Goal: Task Accomplishment & Management: Use online tool/utility

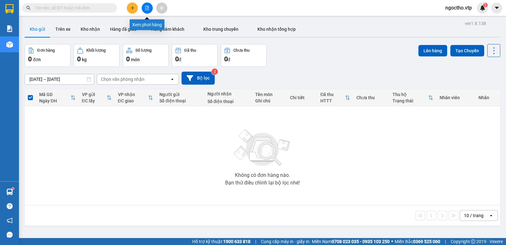
click at [148, 8] on icon "file-add" at bounding box center [147, 8] width 4 height 4
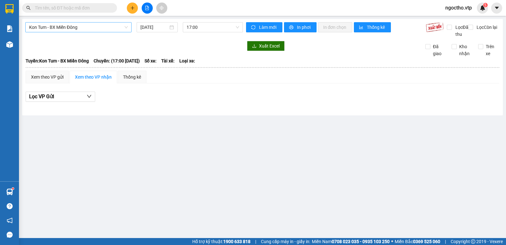
click at [80, 26] on span "Kon Tum - BX Miền Đông" at bounding box center [78, 26] width 99 height 9
type input "knc"
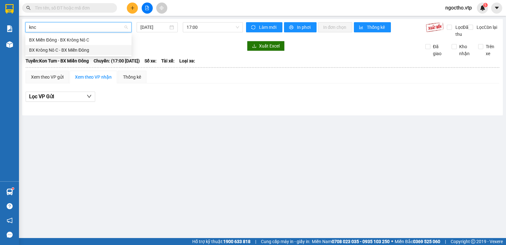
click at [92, 49] on div "BX Krông Nô C - BX Miền Đông" at bounding box center [78, 50] width 99 height 7
type input "[DATE]"
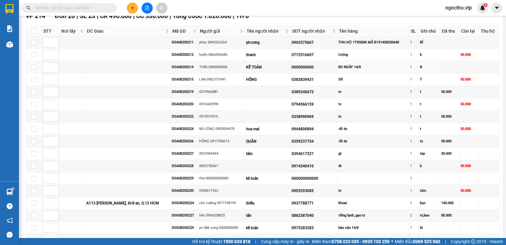
scroll to position [348, 0]
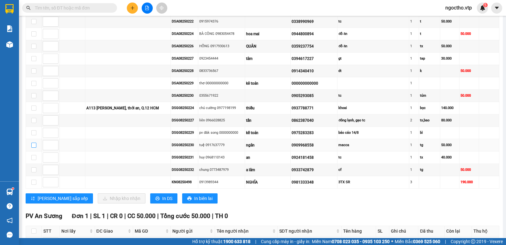
click at [32, 148] on input "checkbox" at bounding box center [33, 144] width 5 height 5
checkbox input "true"
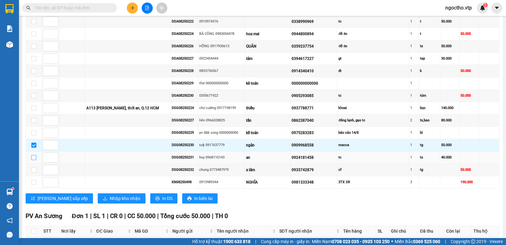
click at [35, 160] on input "checkbox" at bounding box center [33, 157] width 5 height 5
checkbox input "true"
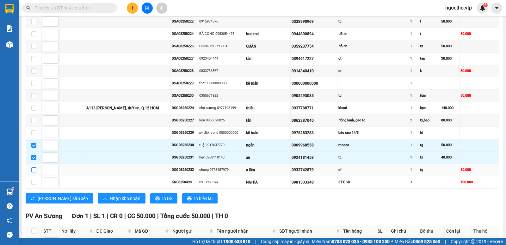
click at [33, 172] on input "checkbox" at bounding box center [33, 169] width 5 height 5
checkbox input "true"
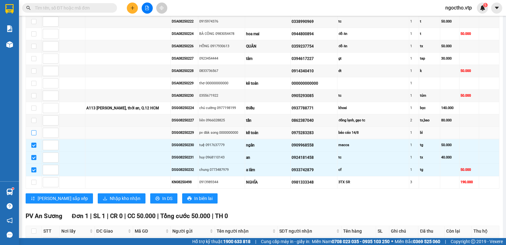
click at [34, 135] on input "checkbox" at bounding box center [33, 132] width 5 height 5
checkbox input "true"
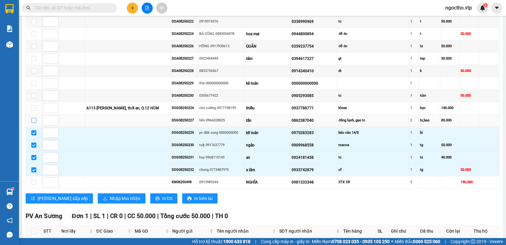
click at [34, 123] on input "checkbox" at bounding box center [33, 120] width 5 height 5
checkbox input "true"
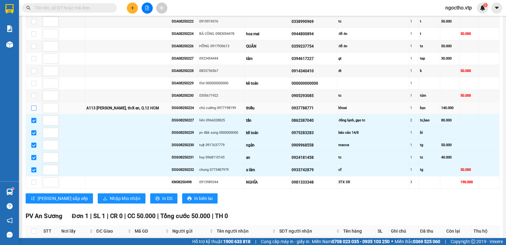
click at [33, 110] on input "checkbox" at bounding box center [33, 107] width 5 height 5
checkbox input "true"
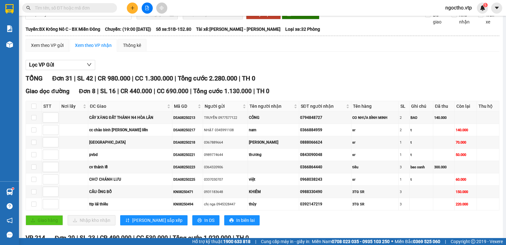
scroll to position [0, 0]
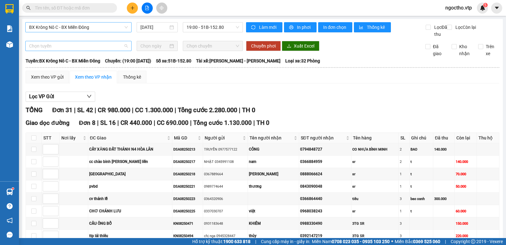
click at [64, 51] on span "Chọn tuyến" at bounding box center [78, 45] width 99 height 9
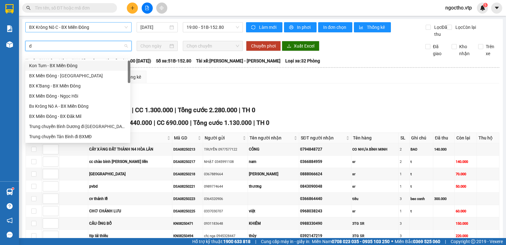
type input "dm"
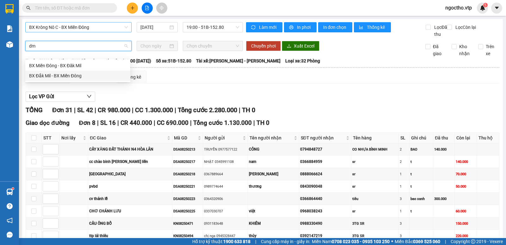
click at [64, 77] on div "BX Đắk Mil - BX Miền Đông" at bounding box center [77, 75] width 97 height 7
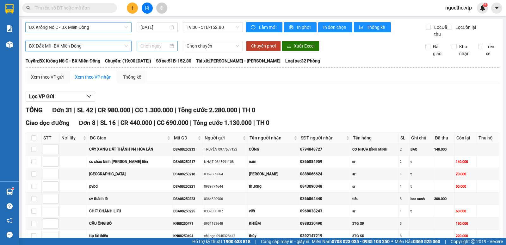
click at [154, 49] on input at bounding box center [155, 45] width 28 height 7
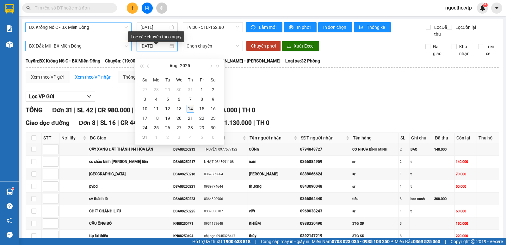
type input "[DATE]"
click at [187, 112] on td "14" at bounding box center [190, 108] width 11 height 9
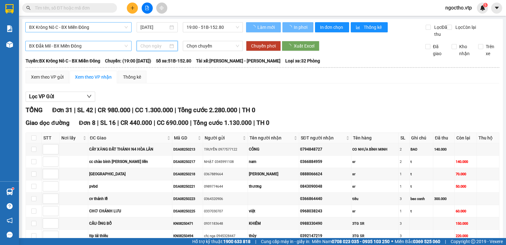
type input "[DATE]"
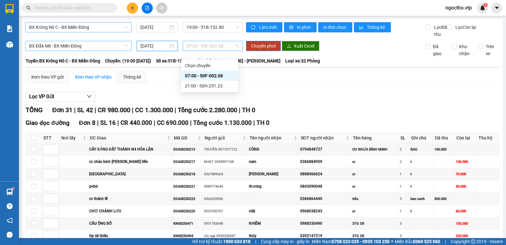
click at [221, 51] on span "07:00 - 50F-002.68" at bounding box center [213, 45] width 52 height 9
click at [200, 86] on div "21:00 - 50H-251.23" at bounding box center [209, 85] width 49 height 7
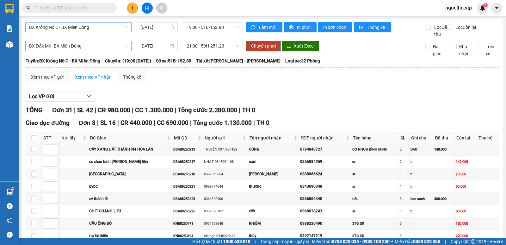
click at [260, 49] on span "Chuyển phơi" at bounding box center [263, 45] width 25 height 7
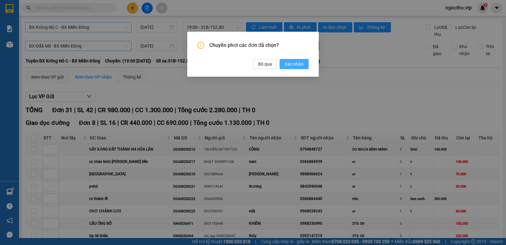
click at [295, 65] on span "Xác nhận" at bounding box center [294, 63] width 19 height 7
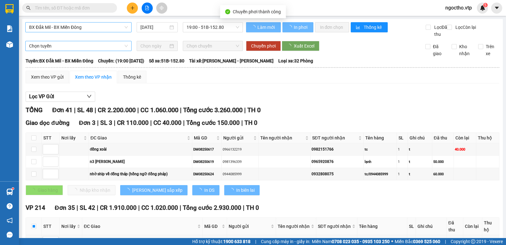
checkbox input "false"
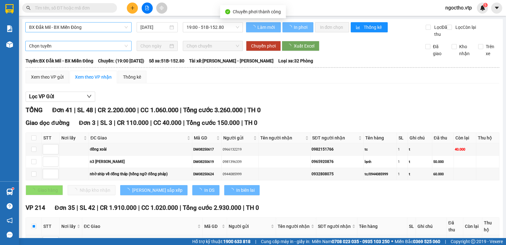
checkbox input "false"
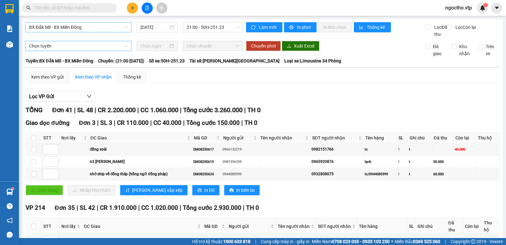
click at [91, 6] on input "text" at bounding box center [72, 7] width 75 height 7
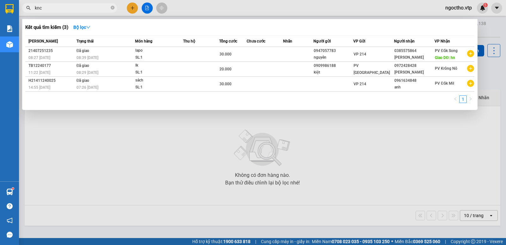
click at [124, 129] on div at bounding box center [253, 122] width 506 height 245
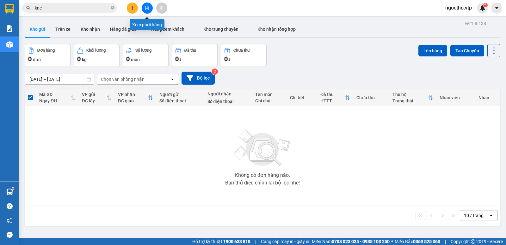
click at [147, 6] on icon "file-add" at bounding box center [147, 8] width 4 height 4
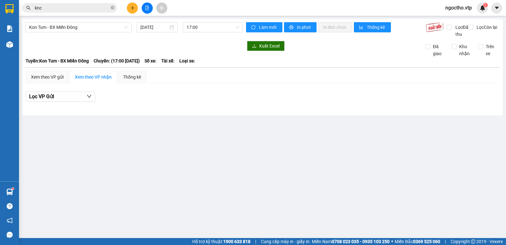
click at [65, 7] on input "knc" at bounding box center [72, 7] width 75 height 7
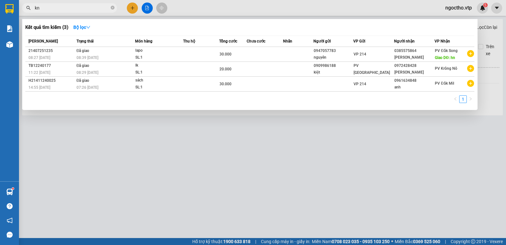
type input "k"
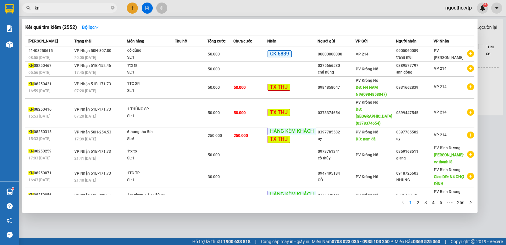
type input "k"
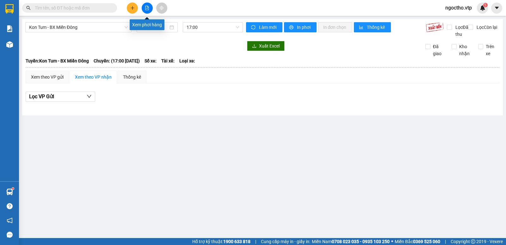
click at [148, 9] on icon "file-add" at bounding box center [147, 8] width 4 height 4
click at [149, 8] on icon "file-add" at bounding box center [147, 8] width 3 height 4
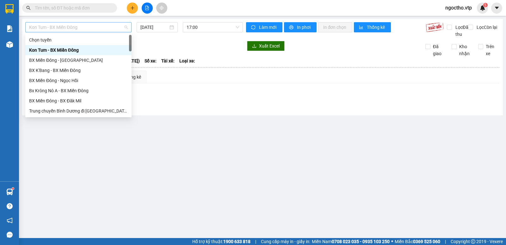
click at [84, 28] on span "Kon Tum - BX Miền Đông" at bounding box center [78, 26] width 99 height 9
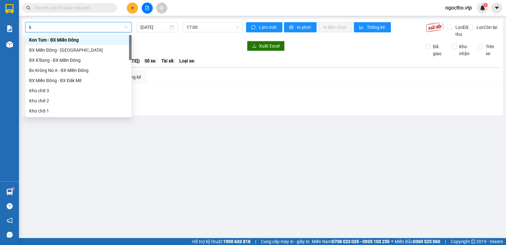
type input "kn"
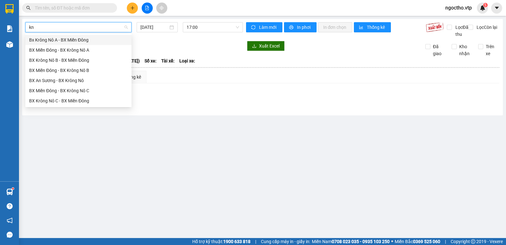
click at [49, 96] on div "BX Krông Nô C - BX Miền Đông" at bounding box center [78, 101] width 106 height 10
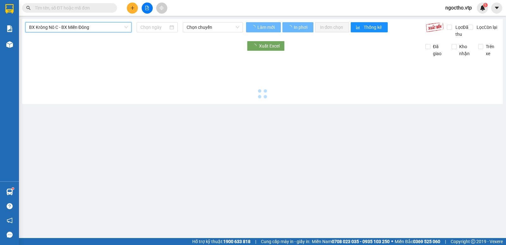
type input "[DATE]"
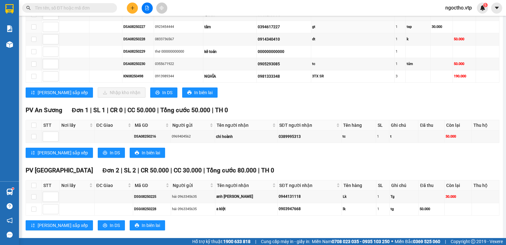
scroll to position [397, 0]
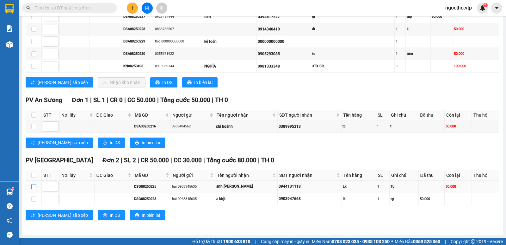
click at [35, 185] on input "checkbox" at bounding box center [33, 186] width 5 height 5
checkbox input "true"
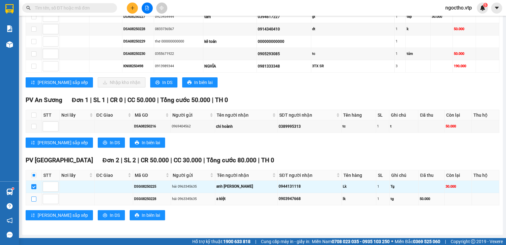
click at [35, 196] on input "checkbox" at bounding box center [33, 198] width 5 height 5
checkbox input "true"
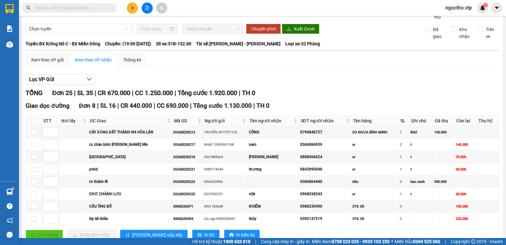
scroll to position [0, 0]
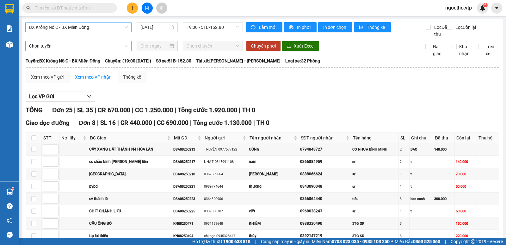
click at [62, 48] on span "Chọn tuyến" at bounding box center [78, 45] width 99 height 9
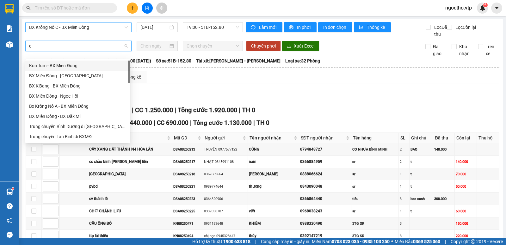
type input "dm"
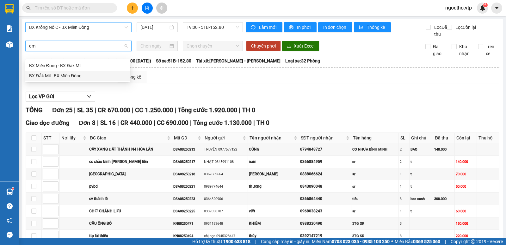
click at [69, 77] on div "BX Đắk Mil - BX Miền Đông" at bounding box center [77, 75] width 97 height 7
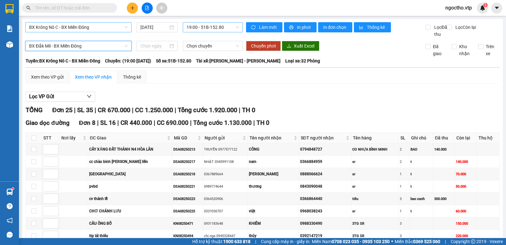
click at [222, 27] on span "19:00 - 51B-152.80" at bounding box center [213, 26] width 52 height 9
click at [137, 51] on div at bounding box center [157, 46] width 41 height 10
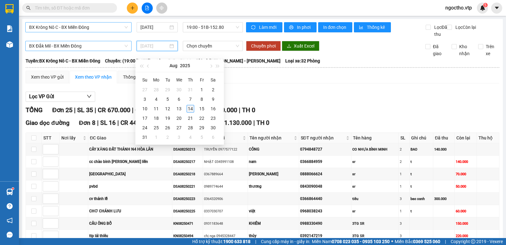
type input "[DATE]"
drag, startPoint x: 191, startPoint y: 105, endPoint x: 192, endPoint y: 95, distance: 10.5
click at [192, 105] on div "14" at bounding box center [191, 109] width 8 height 8
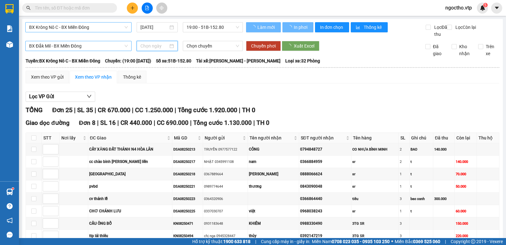
type input "[DATE]"
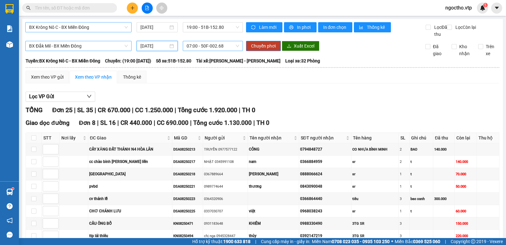
click at [196, 51] on span "07:00 - 50F-002.68" at bounding box center [213, 45] width 52 height 9
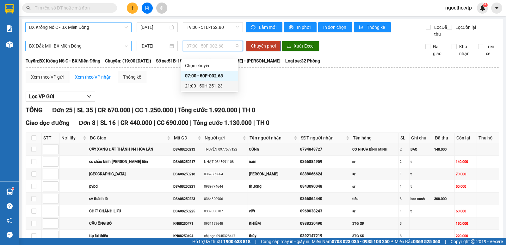
click at [198, 84] on div "21:00 - 50H-251.23" at bounding box center [209, 85] width 49 height 7
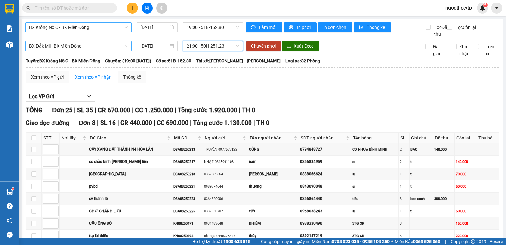
scroll to position [32, 0]
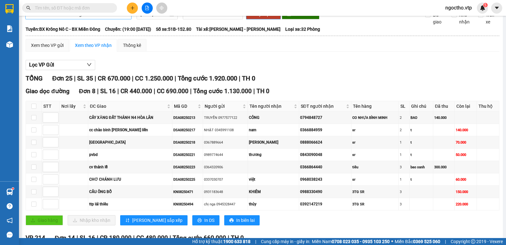
click at [253, 18] on span "Chuyển phơi" at bounding box center [263, 14] width 25 height 7
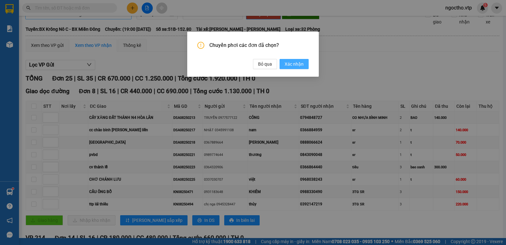
click at [286, 63] on button "Xác nhận" at bounding box center [294, 64] width 29 height 10
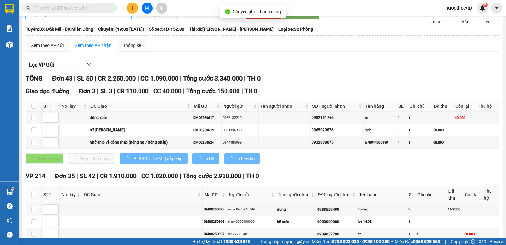
checkbox input "false"
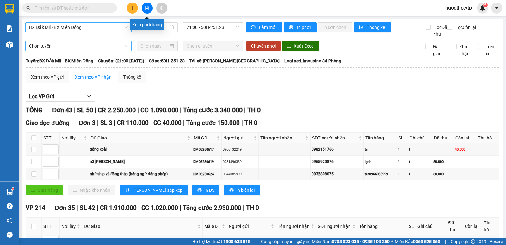
click at [148, 8] on icon "file-add" at bounding box center [147, 8] width 4 height 4
click at [148, 9] on icon "file-add" at bounding box center [147, 8] width 4 height 4
click at [83, 27] on span "BX Đắk Mil - BX Miền Đông" at bounding box center [78, 26] width 99 height 9
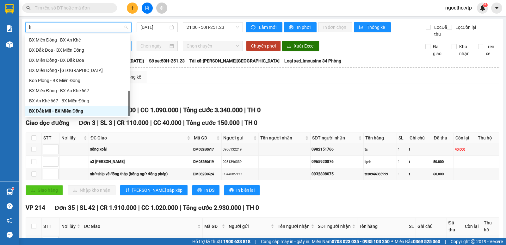
scroll to position [225, 0]
type input "kn"
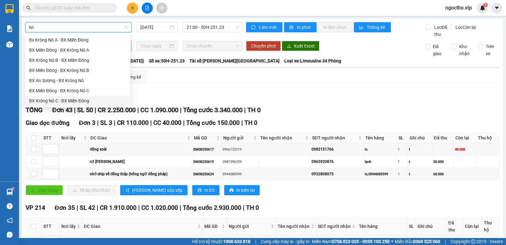
click at [60, 99] on div "BX Krông Nô C - BX Miền Đông" at bounding box center [77, 100] width 97 height 7
type input "[DATE]"
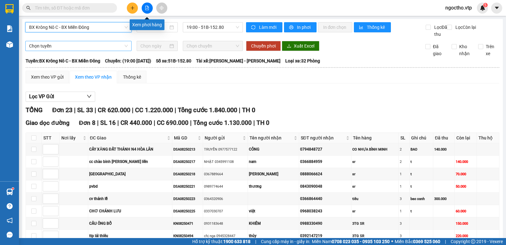
click at [146, 10] on icon "file-add" at bounding box center [147, 8] width 3 height 4
click at [297, 28] on span "In phơi" at bounding box center [304, 27] width 15 height 7
click at [49, 9] on input "text" at bounding box center [72, 7] width 75 height 7
type input "dm"
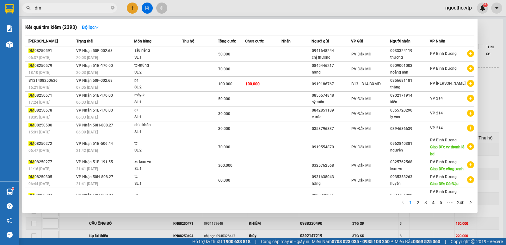
click at [112, 8] on icon "close-circle" at bounding box center [113, 8] width 4 height 4
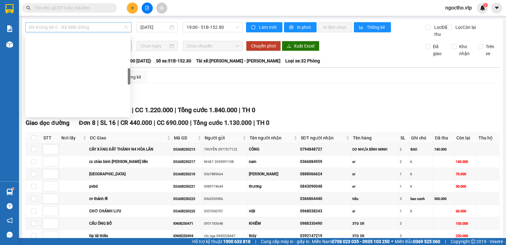
click at [89, 28] on span "BX Krông Nô C - BX Miền Đông" at bounding box center [78, 26] width 99 height 9
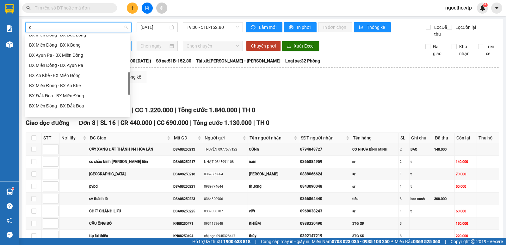
scroll to position [177, 0]
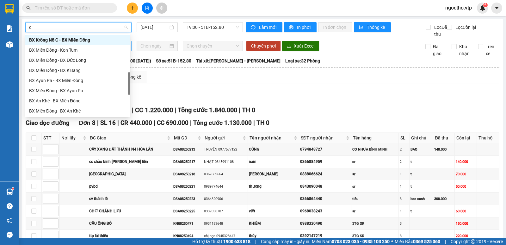
type input "dm"
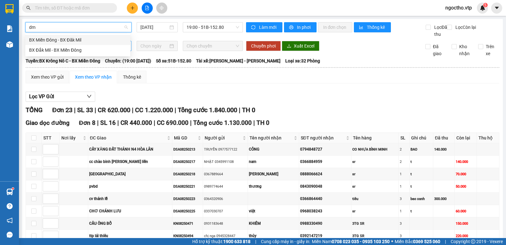
scroll to position [0, 0]
click at [66, 50] on div "BX Đắk Mil - BX Miền Đông" at bounding box center [77, 50] width 97 height 7
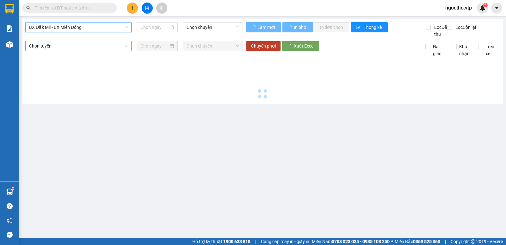
type input "[DATE]"
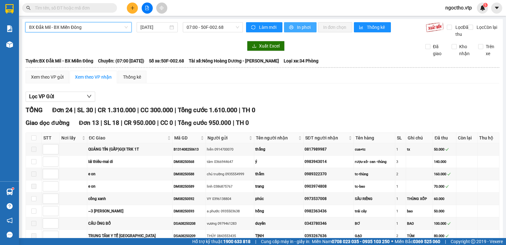
click at [297, 27] on span "In phơi" at bounding box center [304, 27] width 15 height 7
click at [199, 27] on span "07:00 - 50F-002.68" at bounding box center [213, 26] width 52 height 9
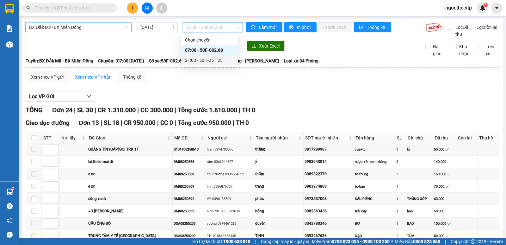
click at [204, 60] on div "21:00 - 50H-251.23" at bounding box center [209, 60] width 49 height 7
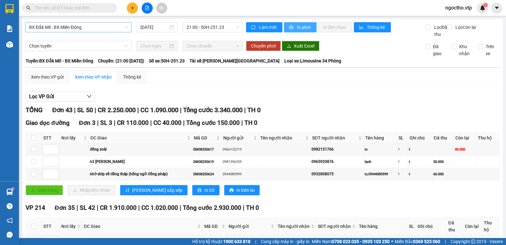
click at [300, 28] on span "In phơi" at bounding box center [304, 27] width 15 height 7
